Goal: Share content: Share content

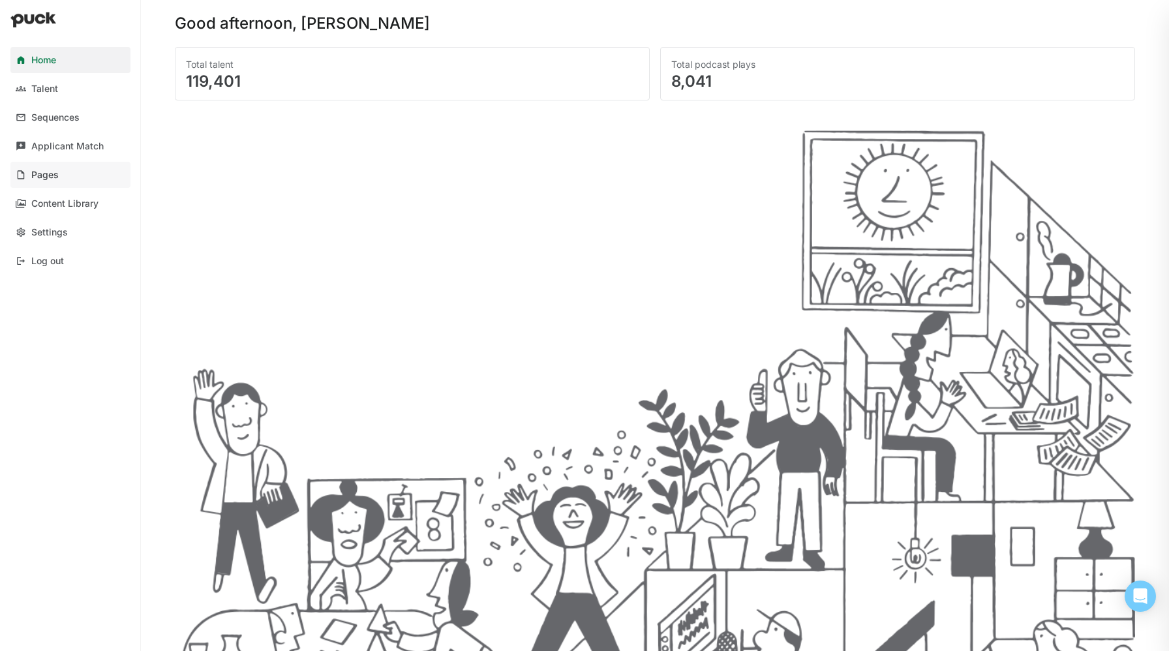
click at [58, 172] on link "Pages" at bounding box center [70, 175] width 120 height 26
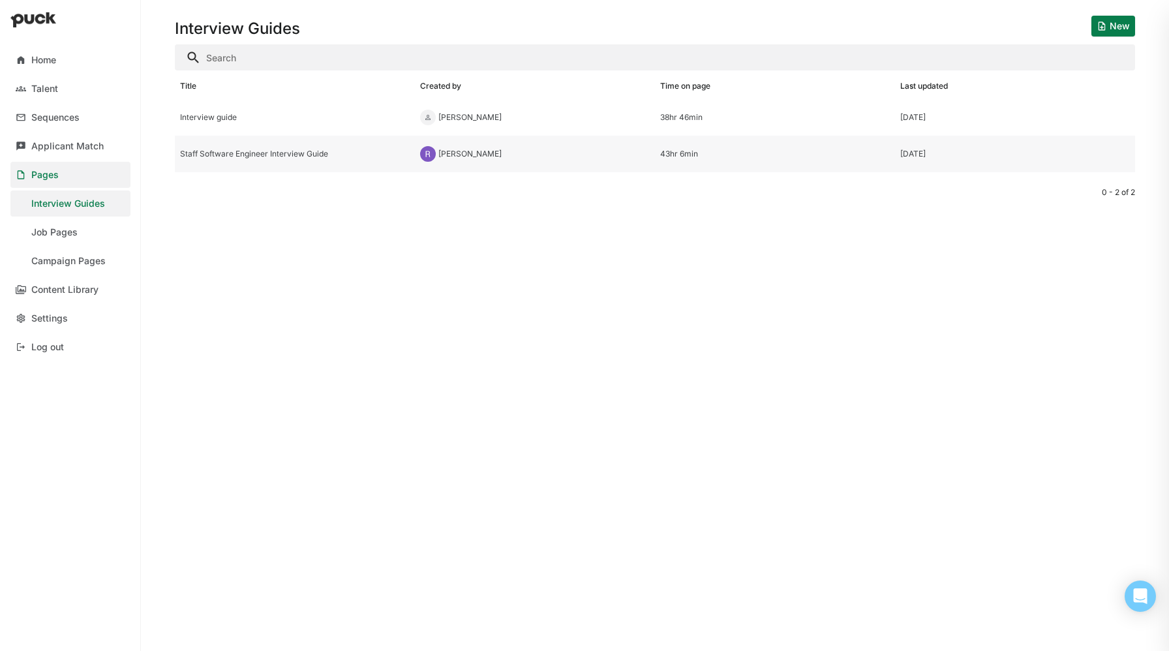
click at [267, 157] on div "Staff Software Engineer Interview Guide" at bounding box center [295, 153] width 230 height 9
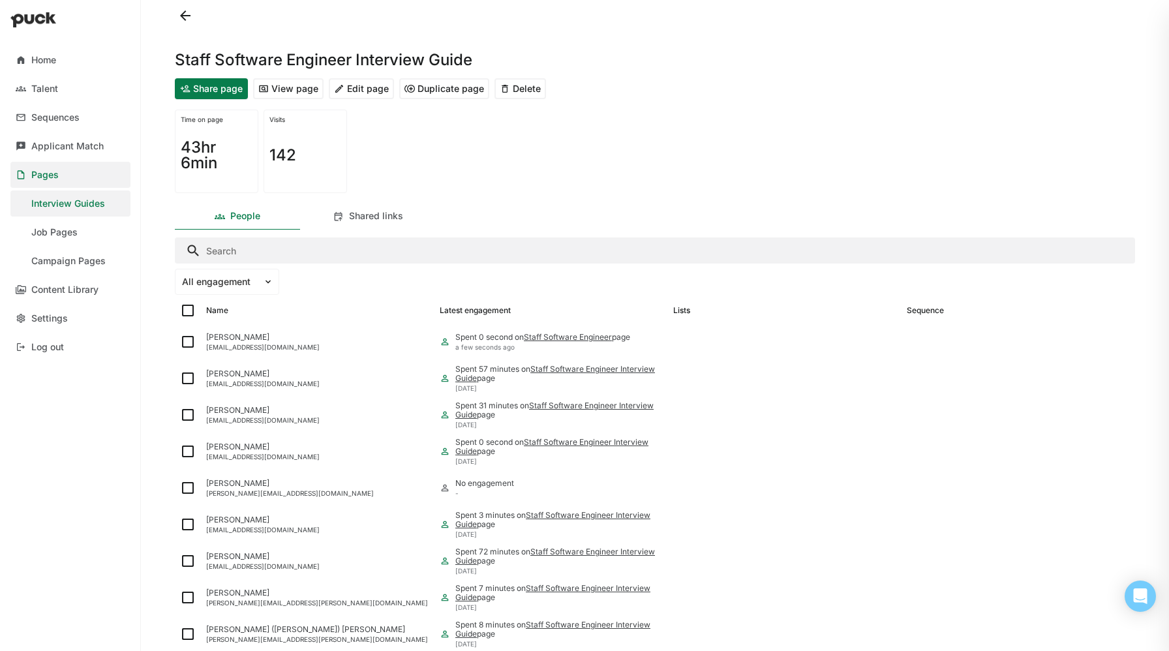
click at [234, 91] on button "Share page" at bounding box center [211, 88] width 73 height 21
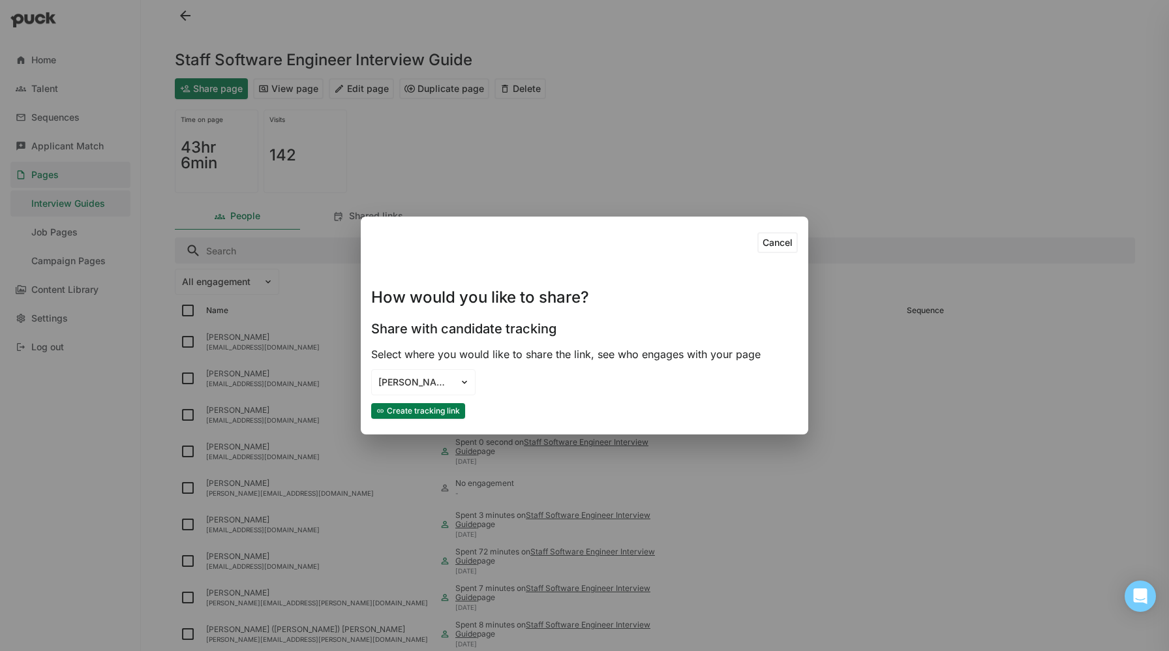
click at [436, 410] on button "Create tracking link" at bounding box center [418, 411] width 94 height 16
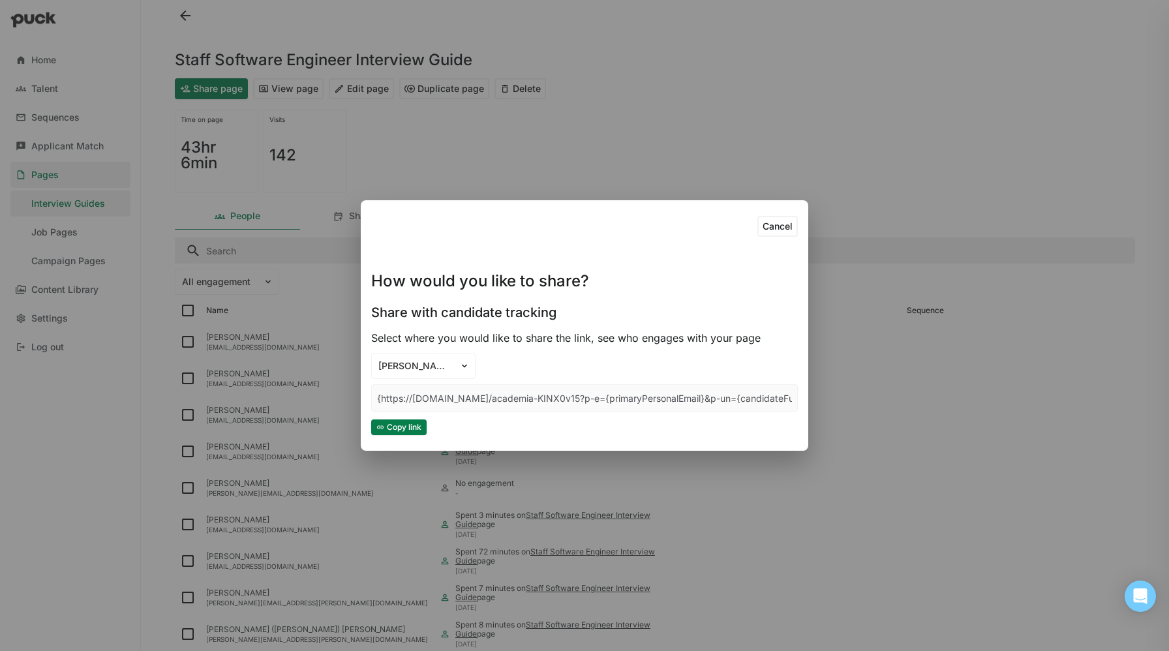
click at [776, 228] on button "Cancel" at bounding box center [777, 226] width 40 height 21
